Goal: Task Accomplishment & Management: Use online tool/utility

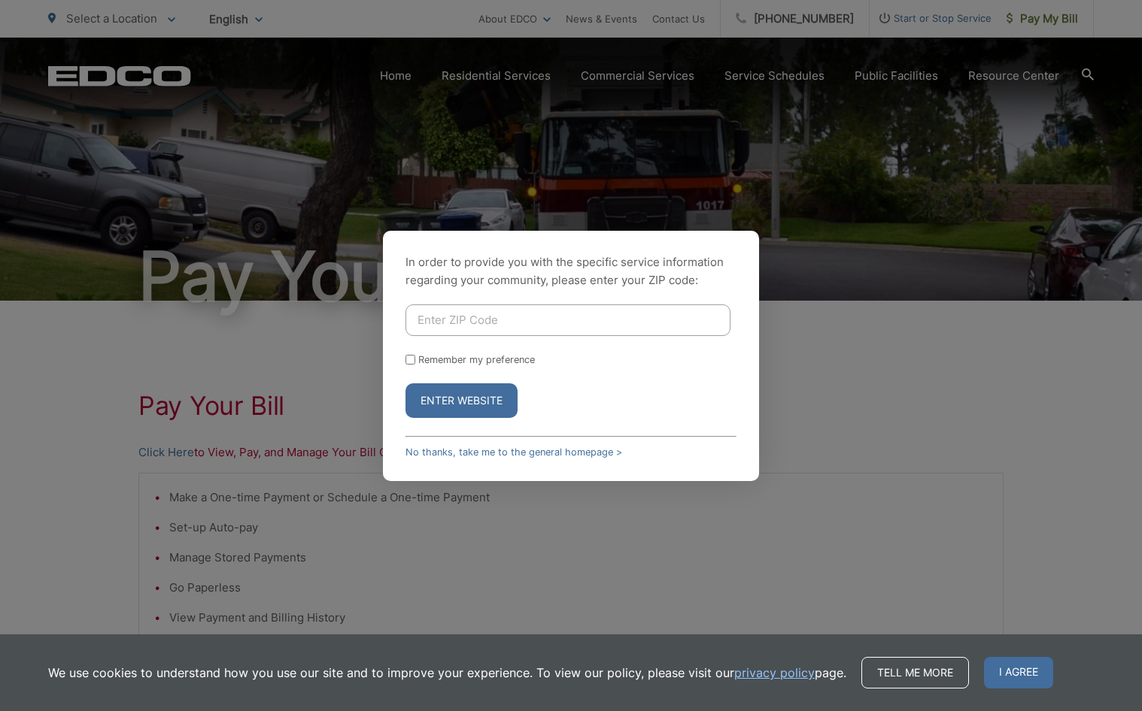
click at [492, 333] on input "Enter ZIP Code" at bounding box center [567, 321] width 325 height 32
type input "90715"
click at [486, 407] on button "Enter Website" at bounding box center [461, 401] width 112 height 35
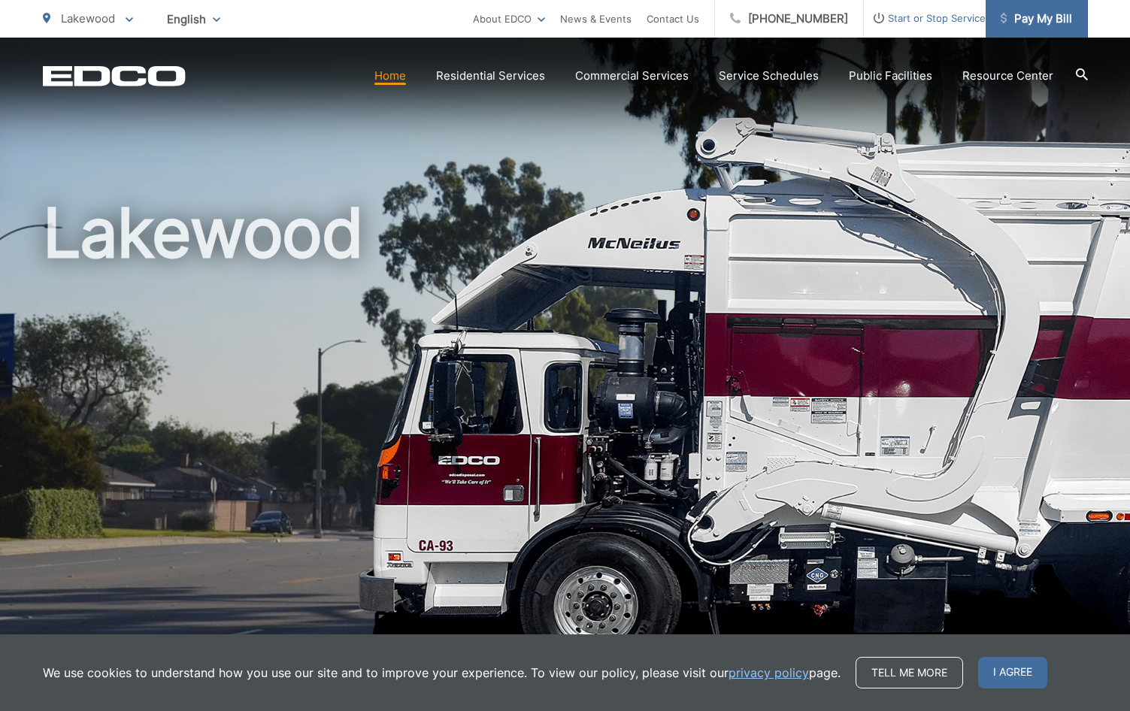
click at [1035, 11] on span "Pay My Bill" at bounding box center [1036, 19] width 71 height 18
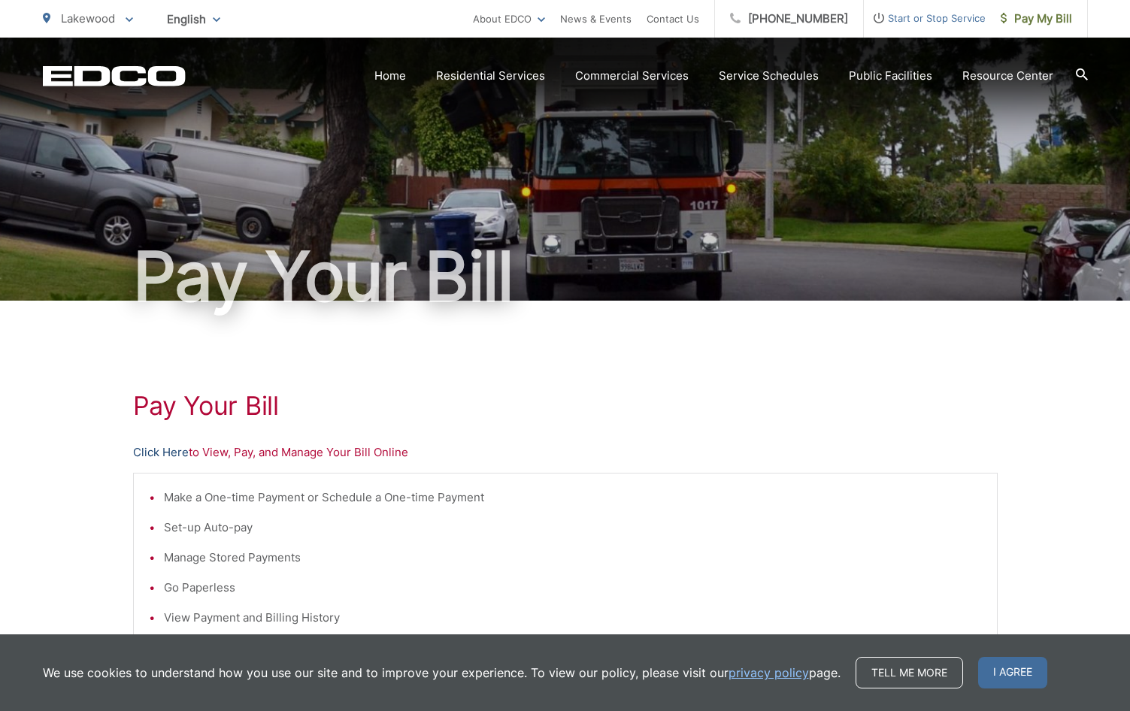
click at [152, 455] on link "Click Here" at bounding box center [161, 453] width 56 height 18
